Goal: Task Accomplishment & Management: Manage account settings

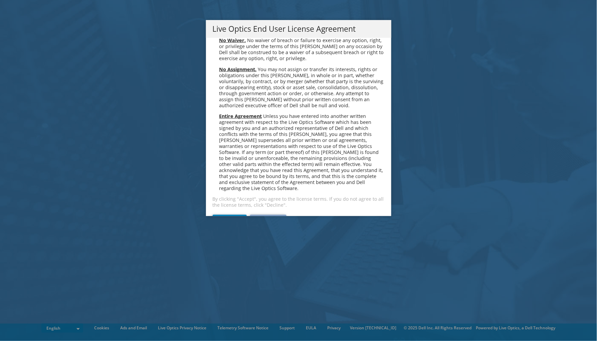
scroll to position [2532, 0]
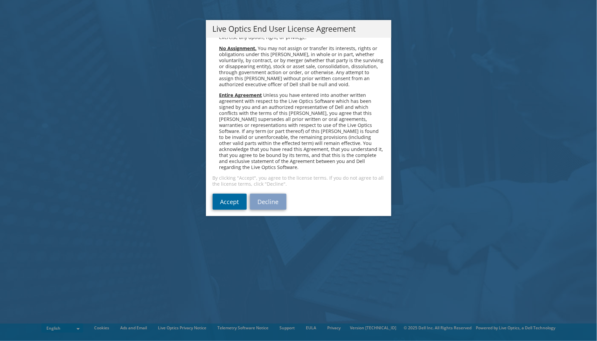
click at [225, 195] on link "Accept" at bounding box center [230, 202] width 34 height 16
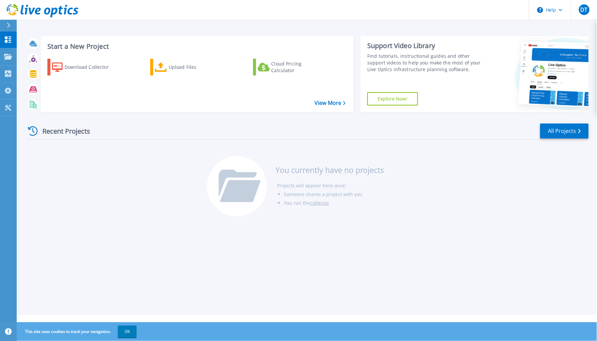
click at [439, 199] on div "Recent Projects All Projects You currently have no projects Projects will appea…" at bounding box center [307, 171] width 563 height 106
